Goal: Find contact information: Find contact information

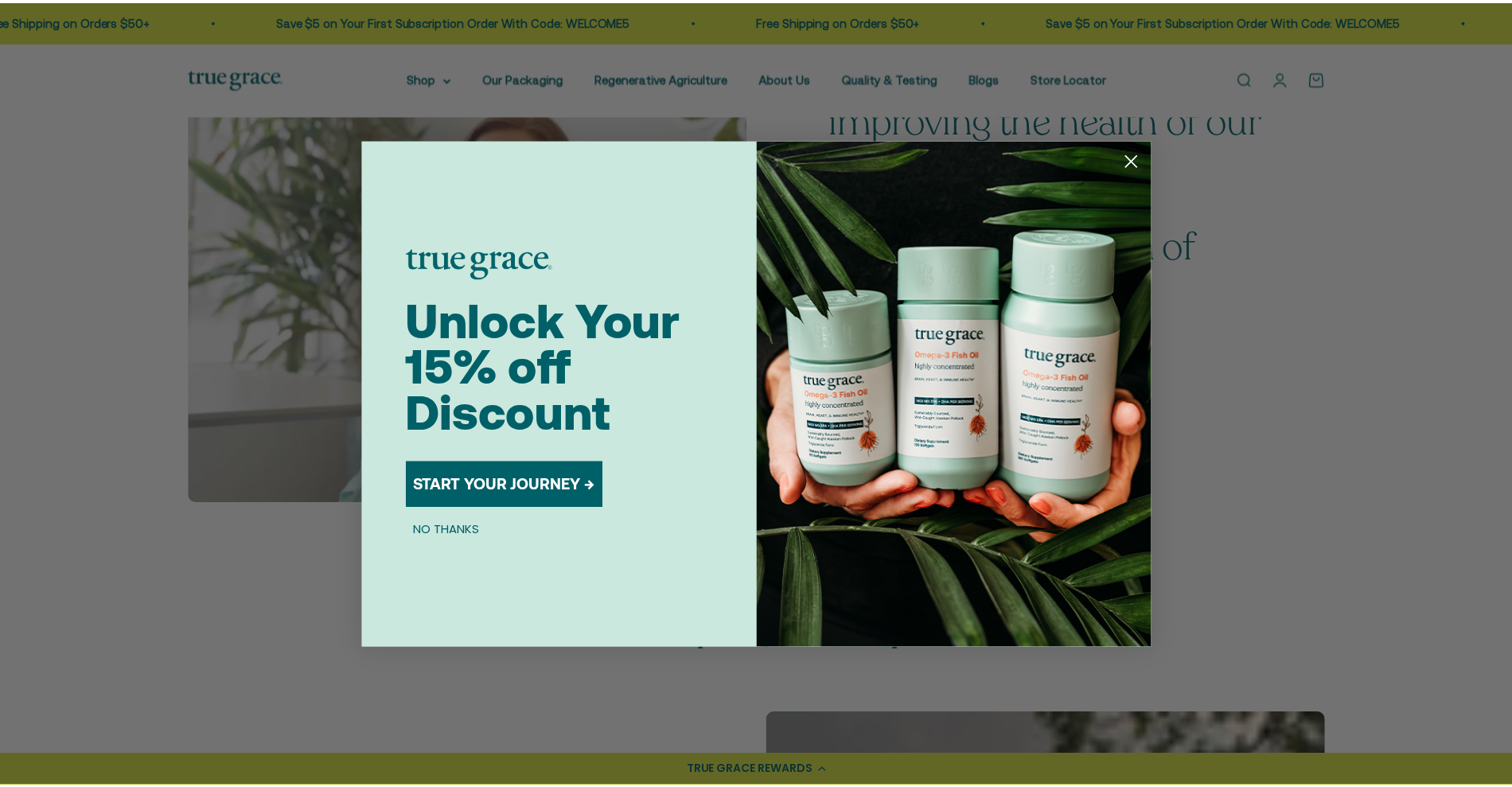
scroll to position [2348, 0]
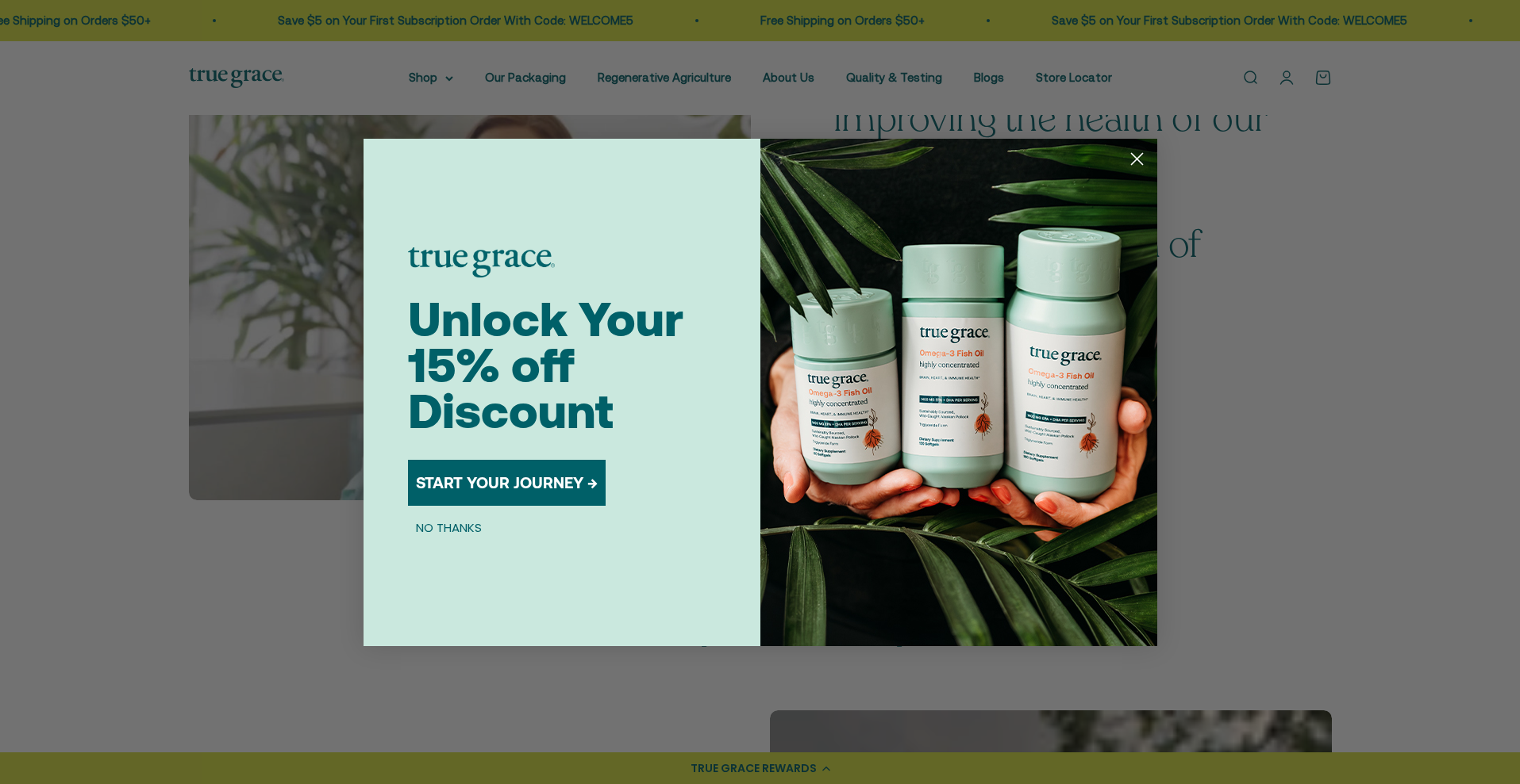
click at [1139, 156] on circle "Close dialog" at bounding box center [1135, 158] width 26 height 26
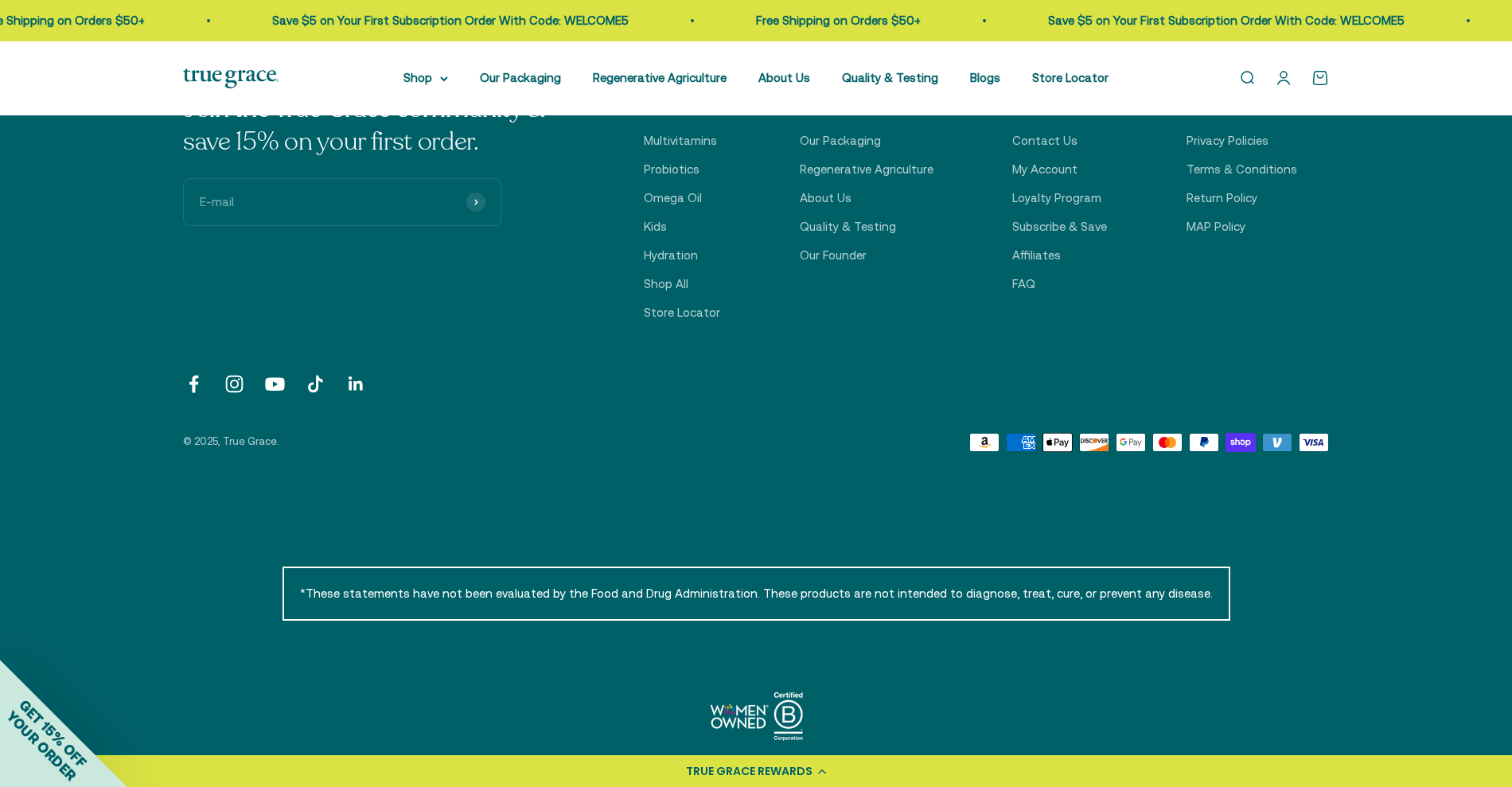
scroll to position [5615, 0]
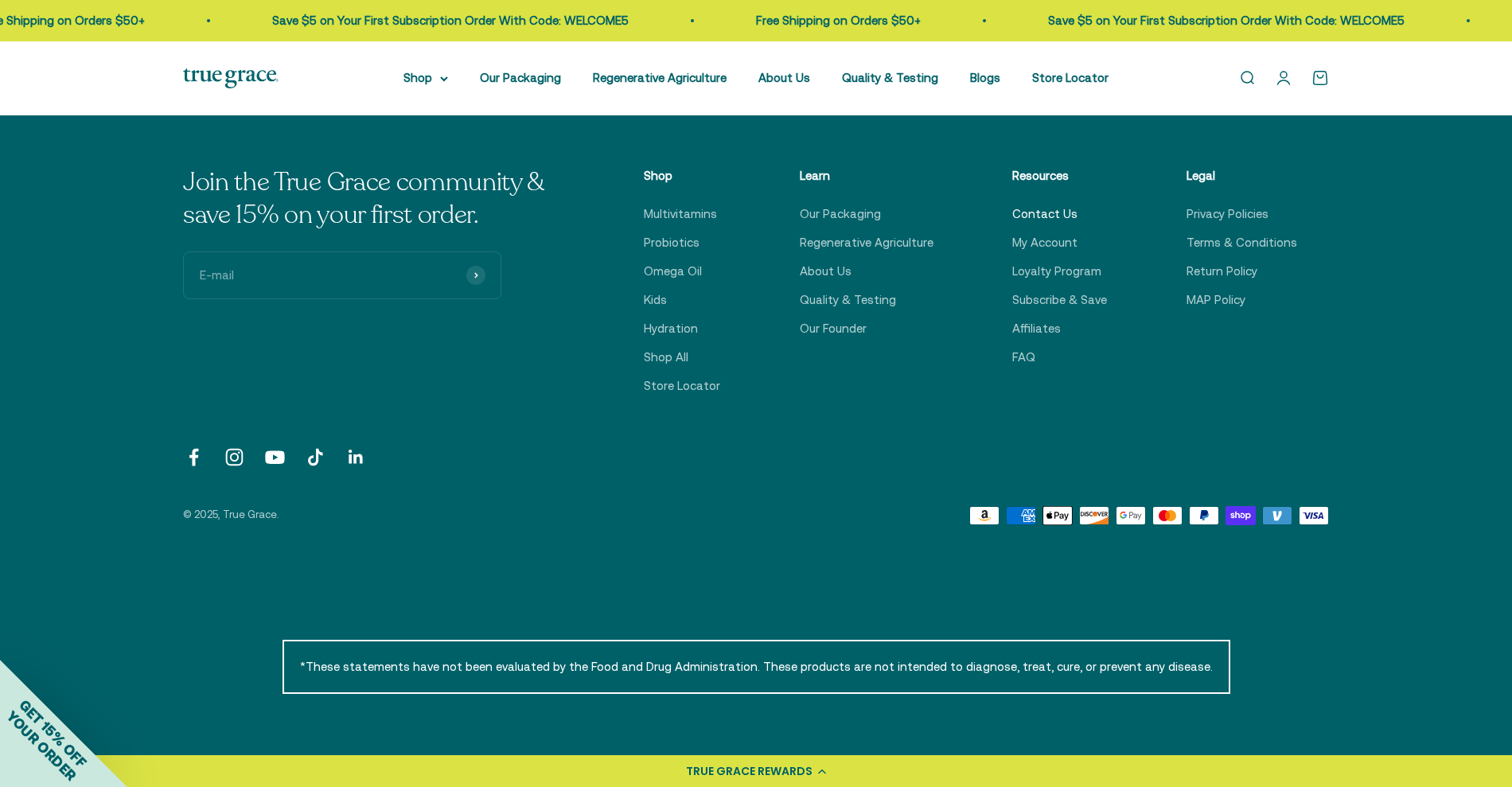
click at [1044, 218] on link "Contact Us" at bounding box center [1045, 214] width 66 height 19
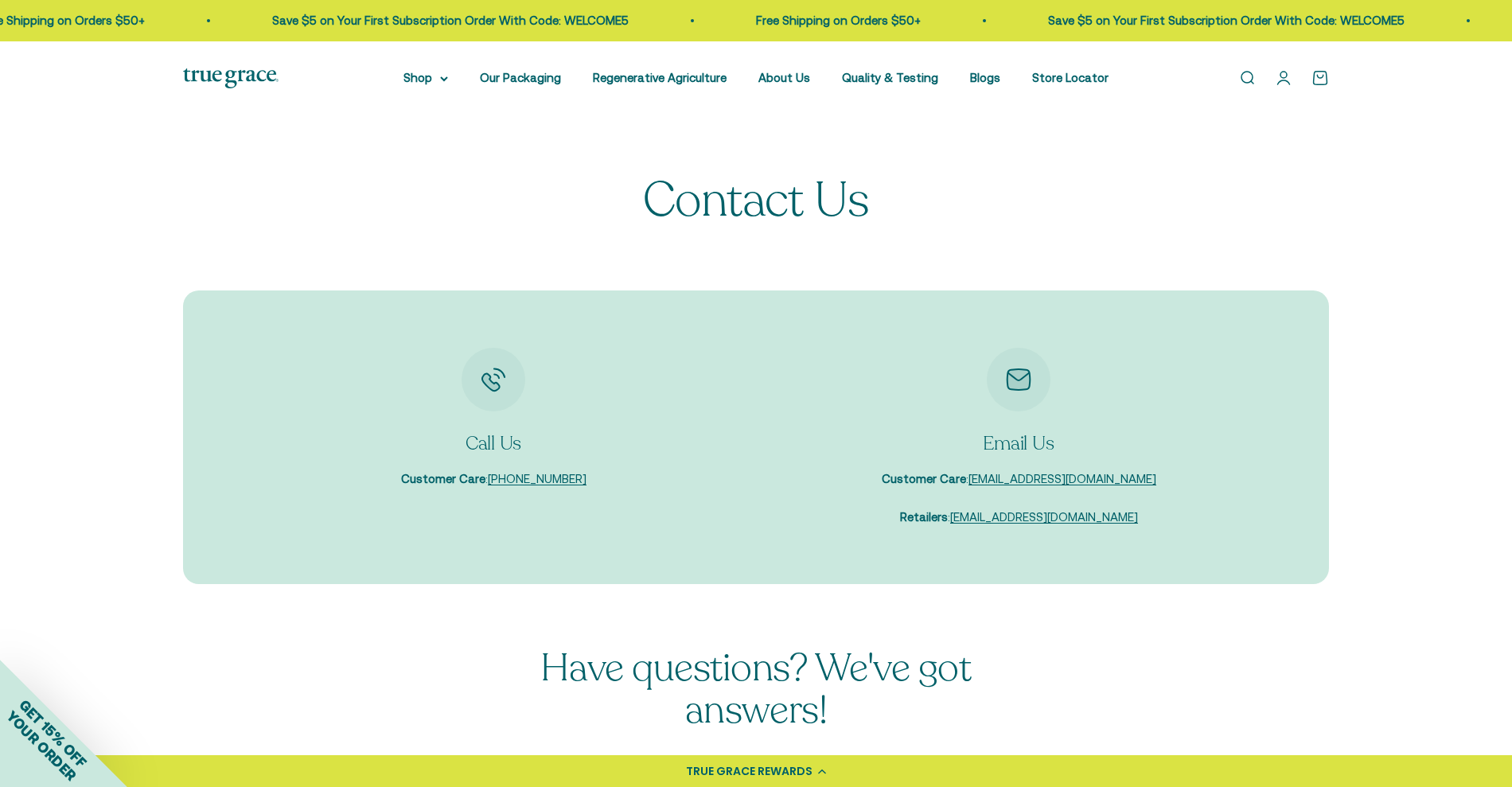
scroll to position [17, 0]
